Goal: Task Accomplishment & Management: Complete application form

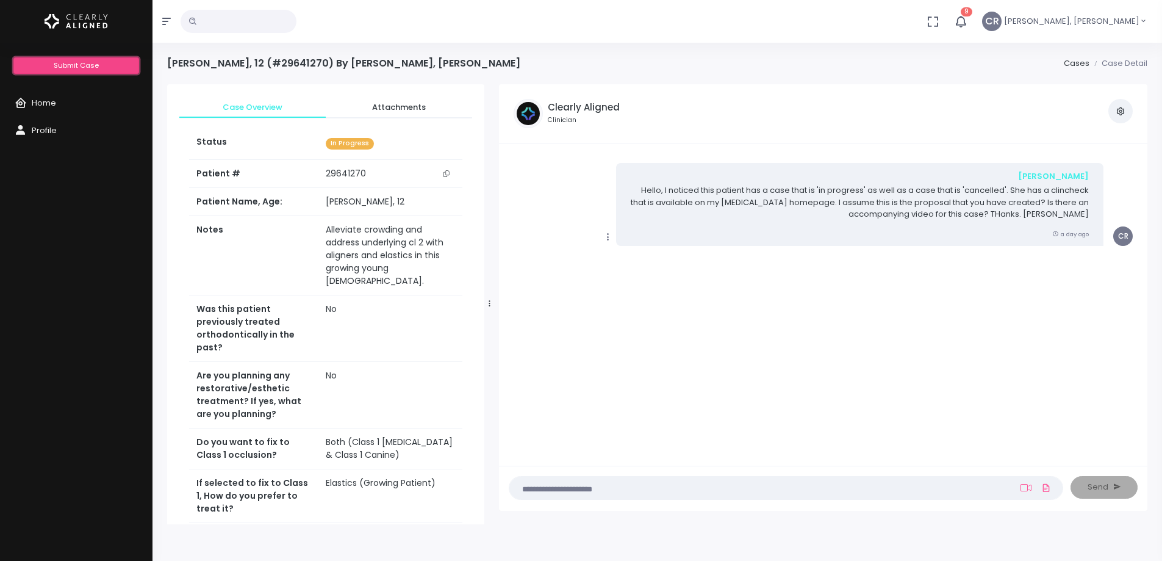
click at [75, 68] on span "Submit Case" at bounding box center [76, 65] width 45 height 10
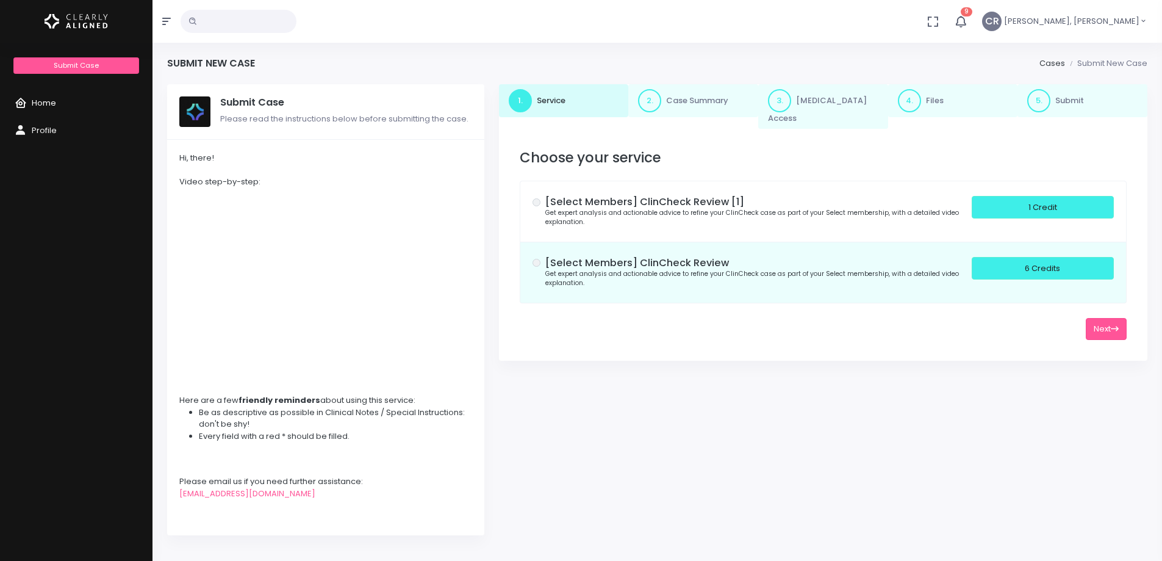
click at [47, 104] on span "Home" at bounding box center [44, 103] width 24 height 12
